Goal: Task Accomplishment & Management: Manage account settings

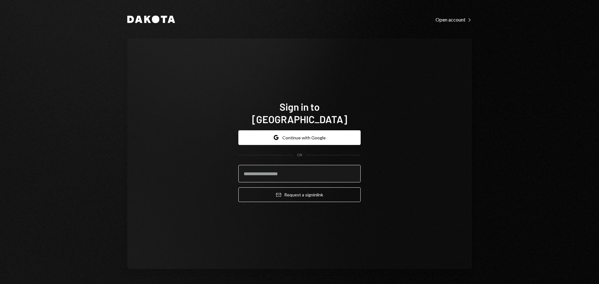
click at [296, 166] on input "email" at bounding box center [299, 173] width 122 height 17
type input "**********"
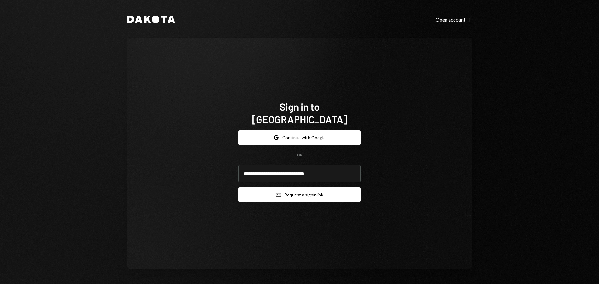
click at [272, 188] on button "Email Request a sign in link" at bounding box center [299, 195] width 122 height 15
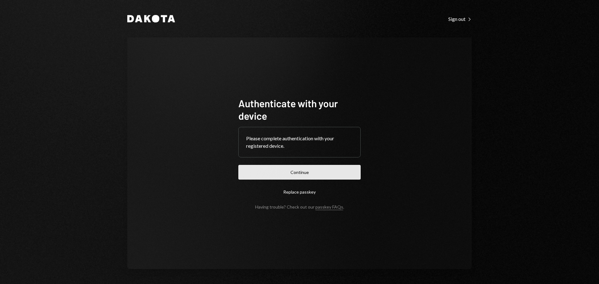
click at [309, 173] on button "Continue" at bounding box center [299, 172] width 122 height 15
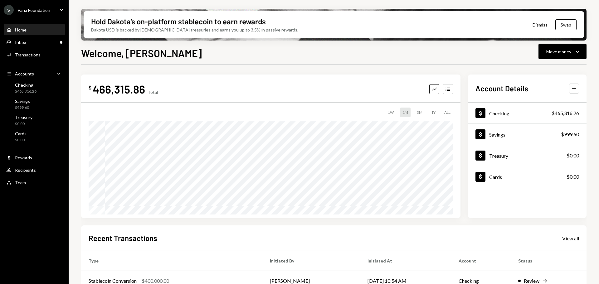
click at [31, 10] on div "Vana Foundation" at bounding box center [33, 9] width 33 height 5
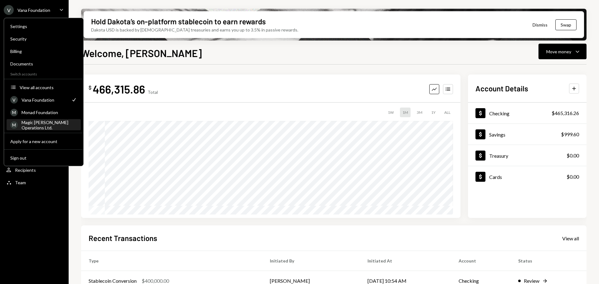
click at [37, 121] on div "Magic [PERSON_NAME] Operations Ltd." at bounding box center [50, 125] width 56 height 11
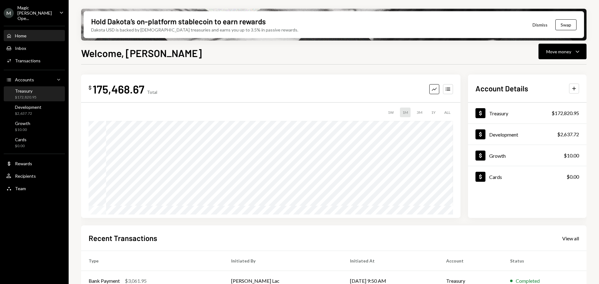
click at [30, 95] on div "$172,820.95" at bounding box center [26, 97] width 22 height 5
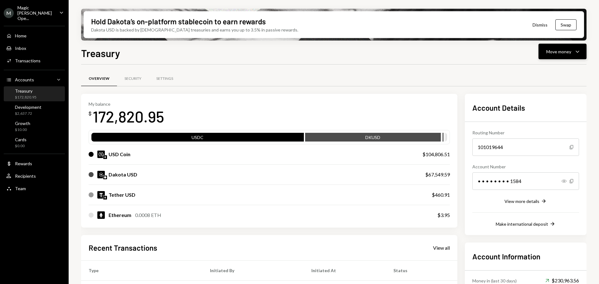
click at [578, 52] on icon "Caret Down" at bounding box center [577, 51] width 7 height 7
click at [540, 100] on div "Deposit" at bounding box center [558, 98] width 46 height 7
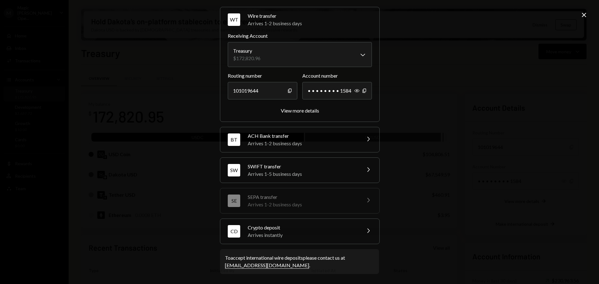
click at [311, 232] on div "Arrives instantly" at bounding box center [302, 235] width 109 height 7
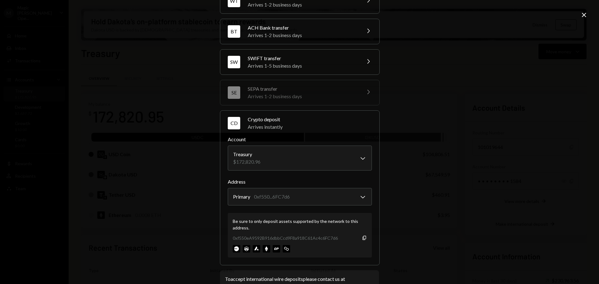
scroll to position [60, 0]
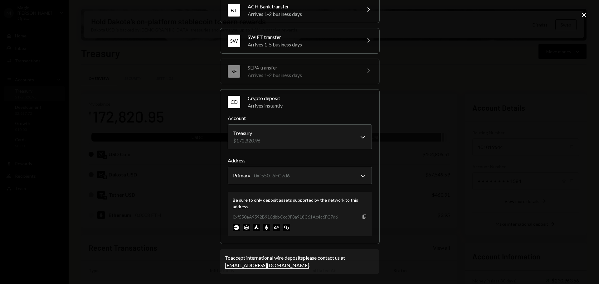
click at [364, 215] on icon "button" at bounding box center [364, 217] width 3 height 4
click at [584, 12] on icon "Close" at bounding box center [583, 14] width 7 height 7
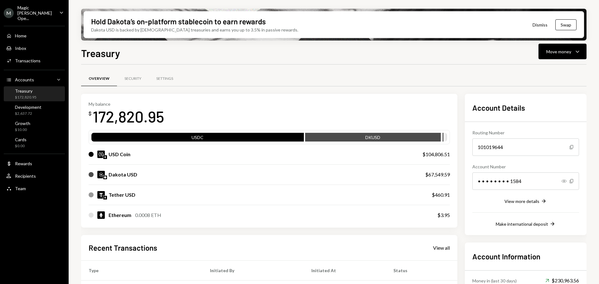
click at [32, 88] on div "Treasury $172,820.95" at bounding box center [26, 94] width 22 height 12
click at [44, 11] on div "Magic [PERSON_NAME] Ope..." at bounding box center [35, 13] width 37 height 16
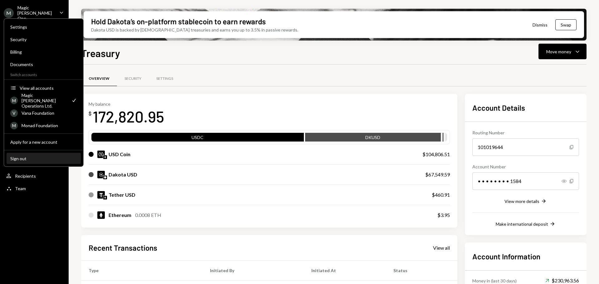
click at [33, 158] on div "Sign out" at bounding box center [43, 158] width 67 height 5
